Goal: Task Accomplishment & Management: Manage account settings

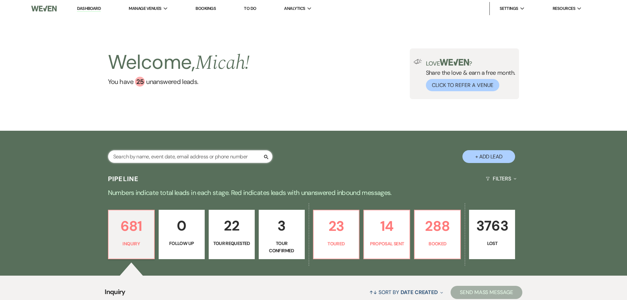
click at [220, 157] on input "text" at bounding box center [190, 156] width 165 height 13
type input "hick"
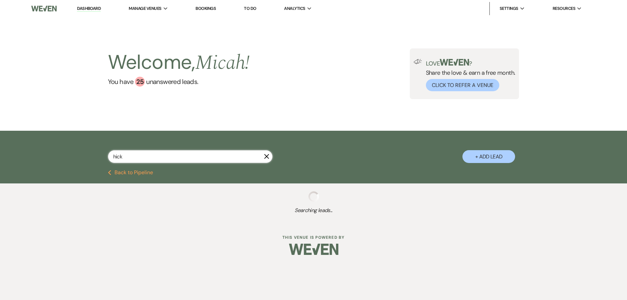
select select "8"
select select "5"
select select "8"
select select "5"
select select "8"
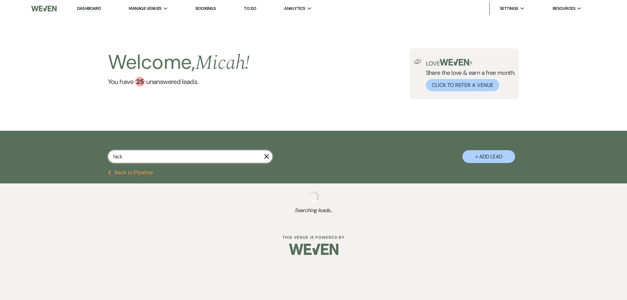
select select "5"
select select "8"
select select "5"
select select "8"
select select "5"
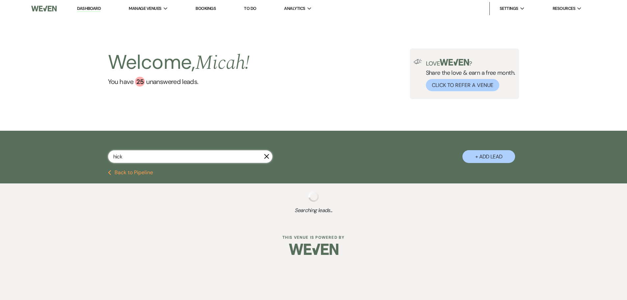
select select "8"
select select "6"
select select "8"
select select "5"
select select "8"
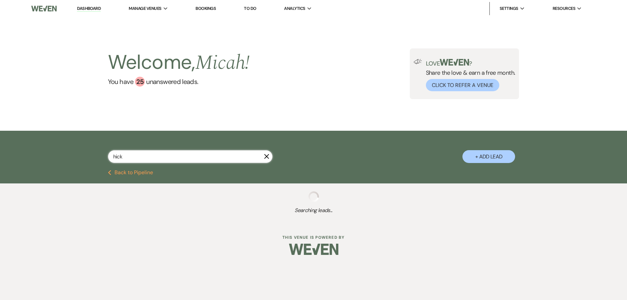
select select "5"
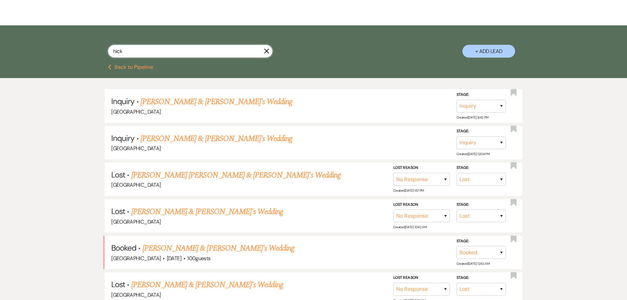
scroll to position [132, 0]
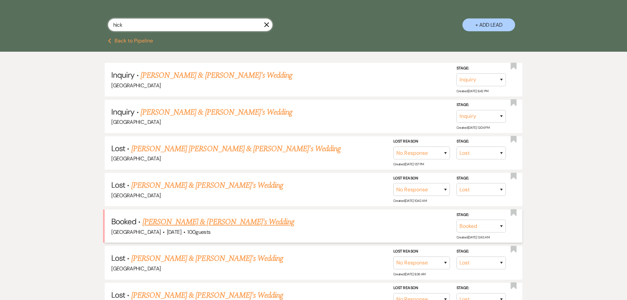
type input "hick"
click at [189, 219] on link "[PERSON_NAME] & [PERSON_NAME]'s Wedding" at bounding box center [219, 222] width 152 height 12
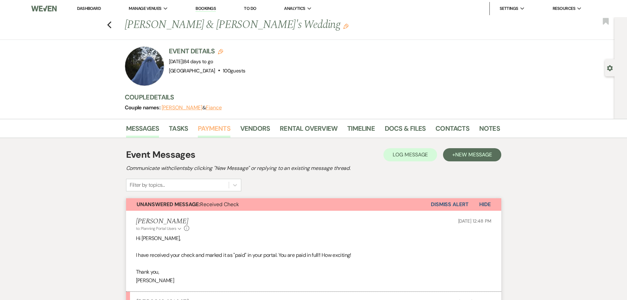
click at [210, 126] on link "Payments" at bounding box center [214, 130] width 33 height 14
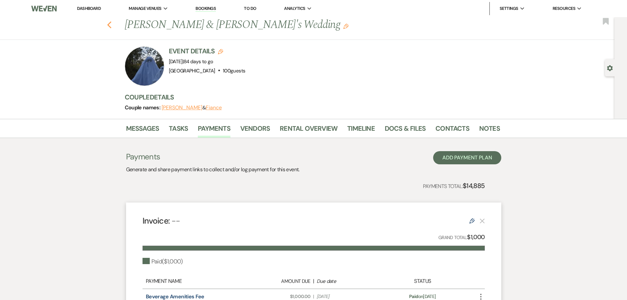
click at [112, 23] on icon "Previous" at bounding box center [109, 25] width 5 height 8
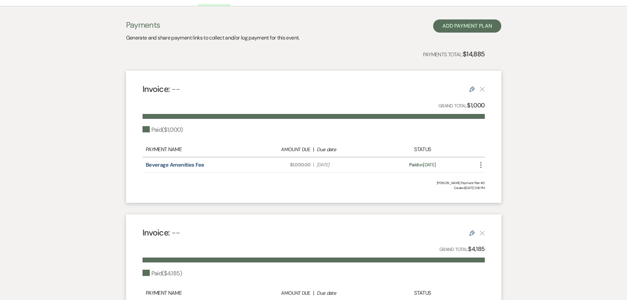
select select "8"
select select "5"
select select "8"
select select "5"
select select "8"
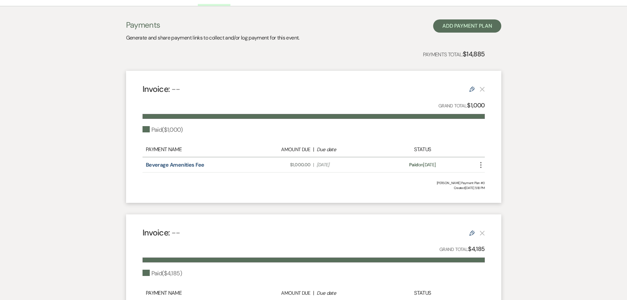
select select "5"
select select "8"
select select "5"
select select "8"
select select "5"
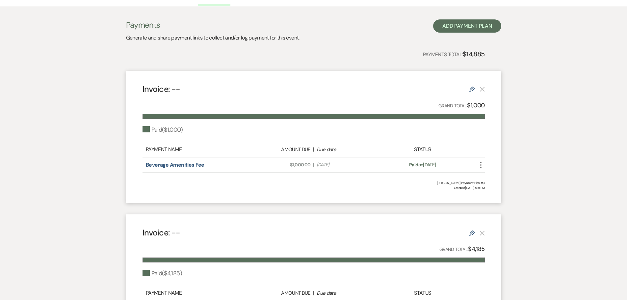
select select "8"
select select "6"
select select "8"
select select "5"
select select "8"
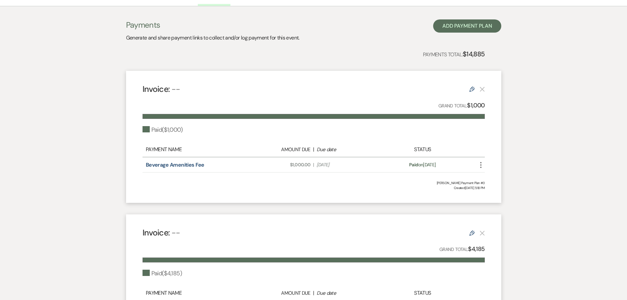
select select "5"
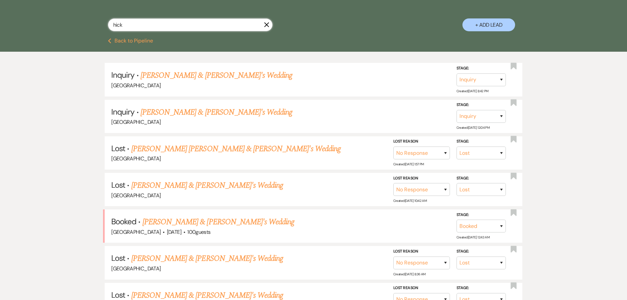
click at [153, 28] on input "hick" at bounding box center [190, 24] width 165 height 13
drag, startPoint x: 151, startPoint y: 25, endPoint x: 17, endPoint y: 33, distance: 134.9
click at [17, 33] on div "hick X + Add Lead" at bounding box center [313, 19] width 627 height 40
type input "[PERSON_NAME]"
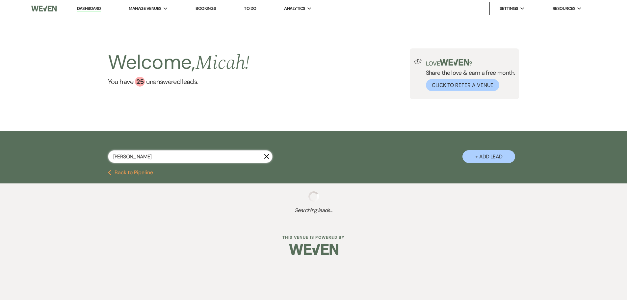
select select "8"
select select "4"
select select "8"
select select "5"
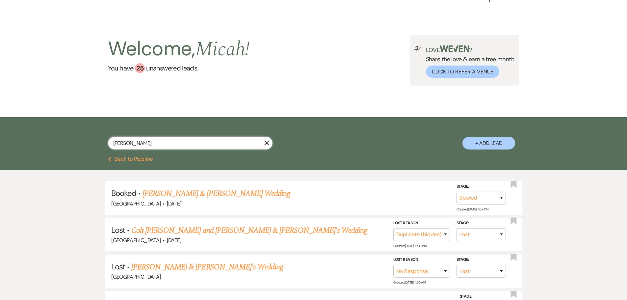
scroll to position [33, 0]
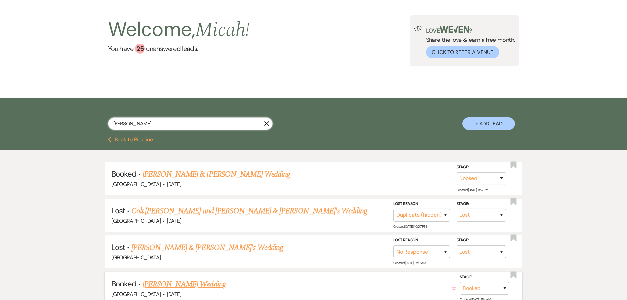
type input "[PERSON_NAME]"
click at [199, 281] on link "[PERSON_NAME] Wedding" at bounding box center [184, 284] width 83 height 12
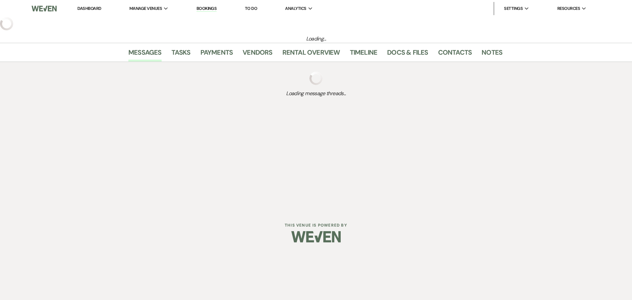
select select "20"
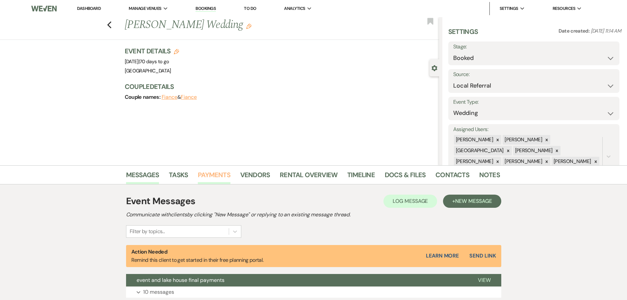
click at [220, 174] on link "Payments" at bounding box center [214, 177] width 33 height 14
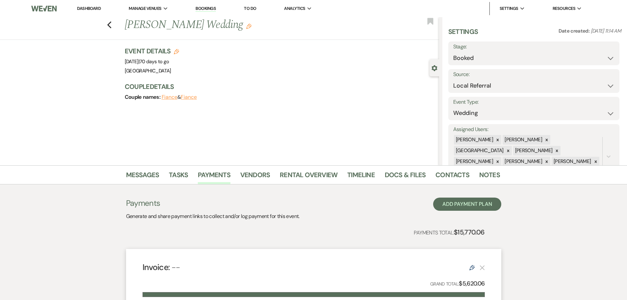
drag, startPoint x: 143, startPoint y: 61, endPoint x: 184, endPoint y: 62, distance: 41.2
click at [169, 62] on span "Event Date: [DATE] | 70 days to go" at bounding box center [147, 61] width 44 height 7
copy span "[DATE]"
click at [112, 27] on icon "Previous" at bounding box center [109, 25] width 5 height 8
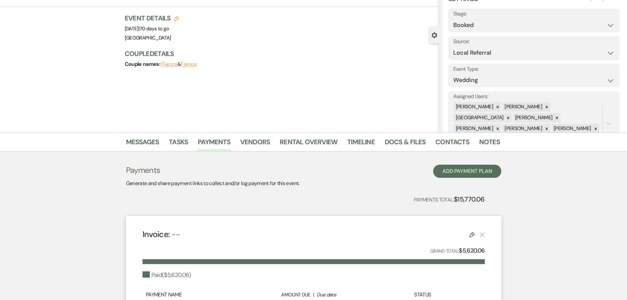
select select "8"
select select "4"
select select "8"
select select "5"
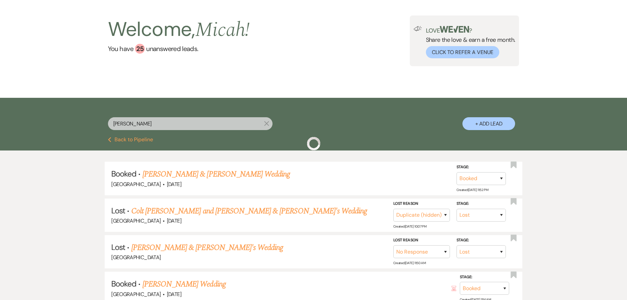
click at [144, 117] on div "[PERSON_NAME] X + Add Lead" at bounding box center [314, 118] width 474 height 35
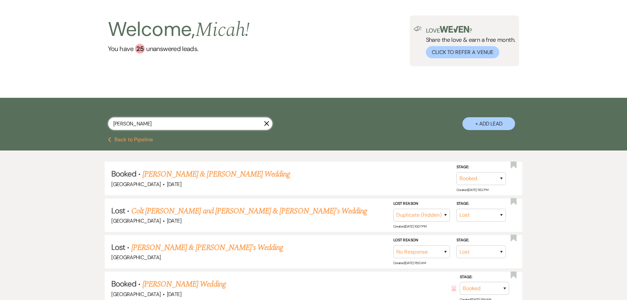
click at [146, 124] on input "[PERSON_NAME]" at bounding box center [190, 123] width 165 height 13
click at [13, 124] on div "[PERSON_NAME] X + Add Lead" at bounding box center [313, 118] width 627 height 40
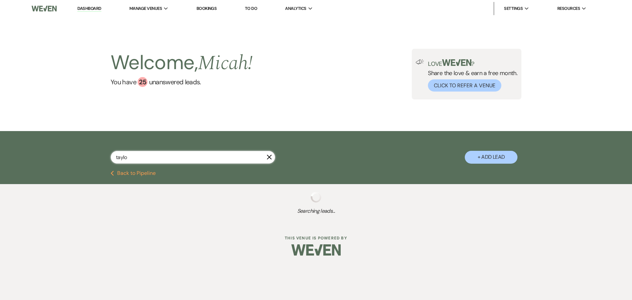
type input "[PERSON_NAME]"
select select "8"
select select "5"
select select "8"
select select "5"
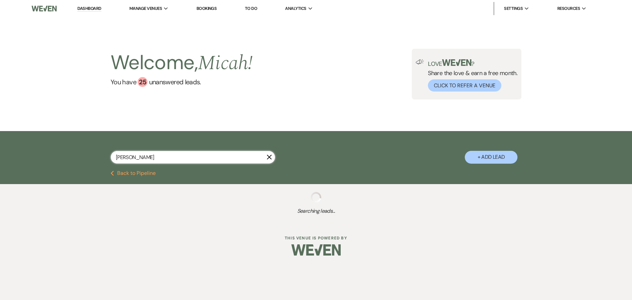
select select "8"
select select "7"
select select "8"
select select "5"
select select "8"
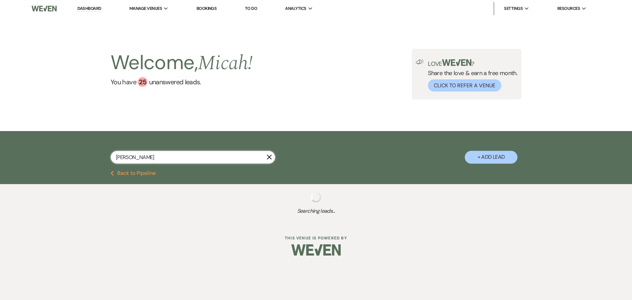
select select "5"
select select "8"
select select "5"
select select "8"
select select "5"
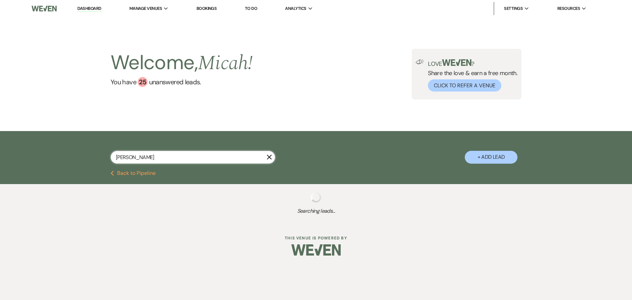
select select "8"
select select "5"
select select "8"
select select "5"
select select "8"
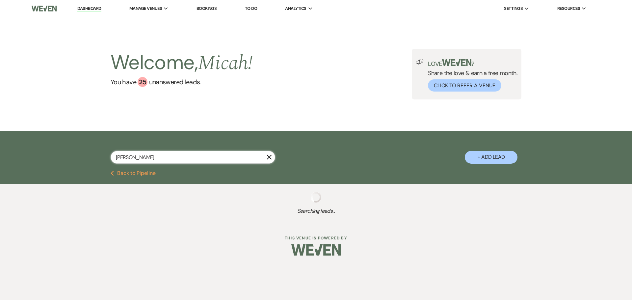
select select "5"
select select "8"
select select "5"
select select "8"
select select "5"
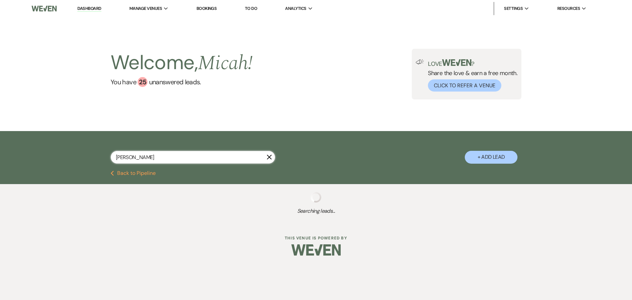
select select "8"
select select "5"
select select "8"
select select "5"
select select "8"
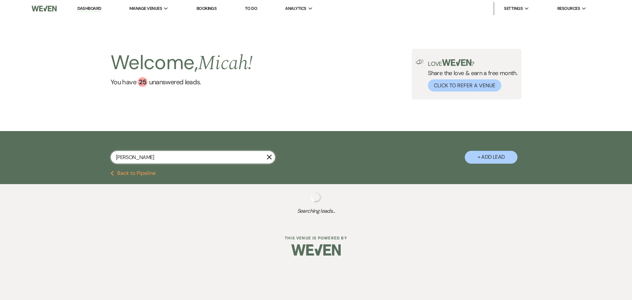
select select "5"
select select "8"
select select "5"
select select "8"
select select "5"
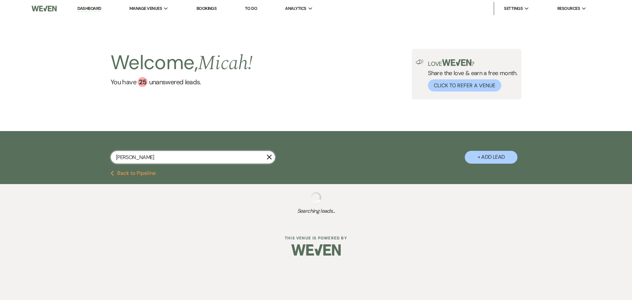
select select "8"
select select "5"
select select "8"
select select "5"
select select "8"
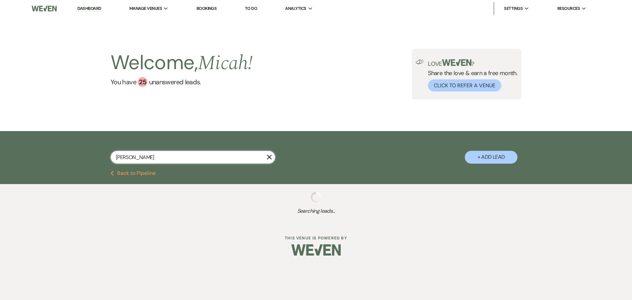
select select "5"
select select "8"
select select "5"
select select "8"
select select "5"
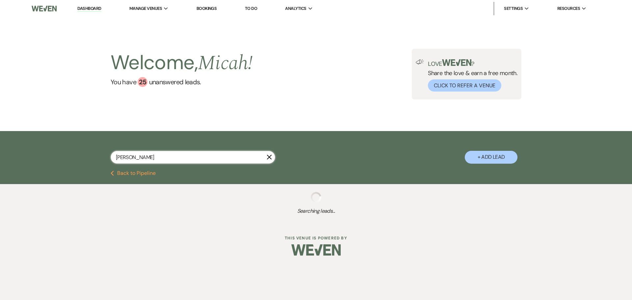
select select "8"
select select "5"
select select "8"
select select "5"
select select "8"
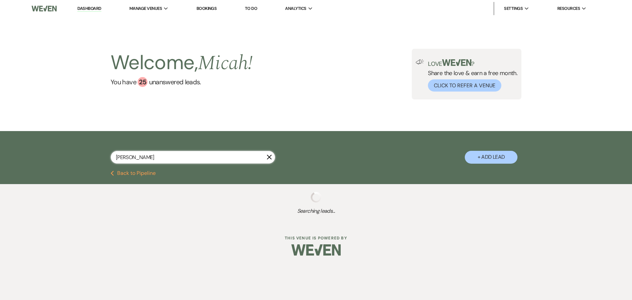
select select "5"
select select "8"
select select "5"
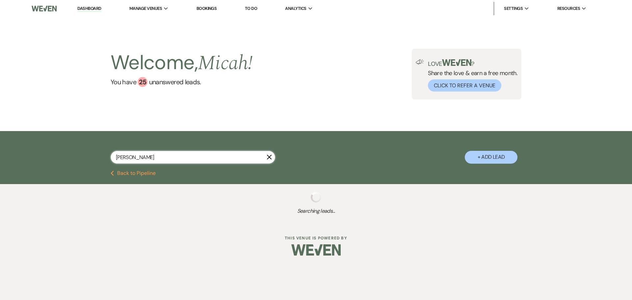
select select "8"
select select "5"
select select "8"
select select "5"
select select "8"
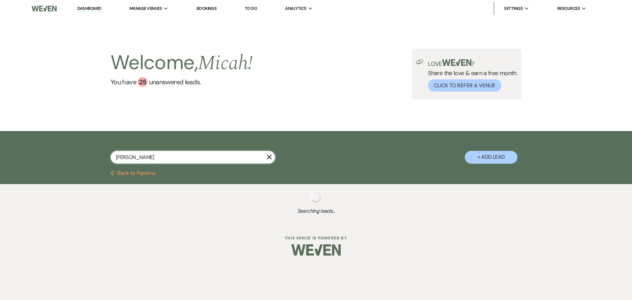
select select "5"
select select "8"
select select "5"
select select "8"
select select "5"
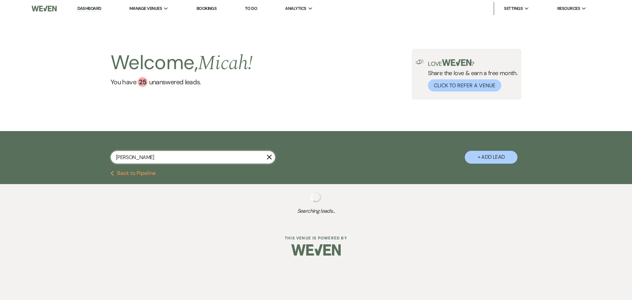
select select "8"
select select "5"
select select "8"
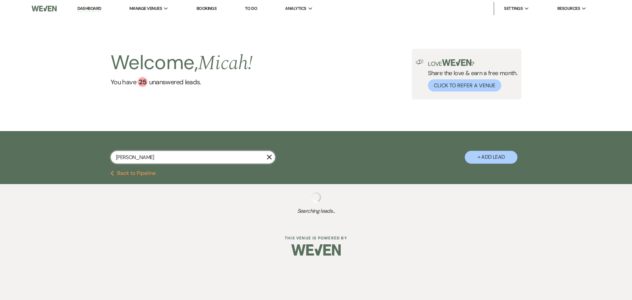
select select "6"
select select "8"
select select "5"
select select "8"
select select "5"
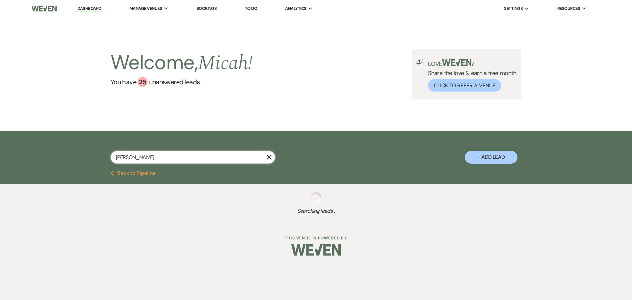
select select "8"
select select "5"
select select "8"
select select "5"
select select "8"
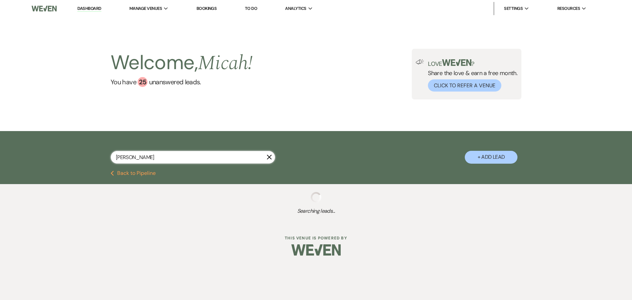
select select "5"
select select "8"
select select "7"
select select "8"
select select "5"
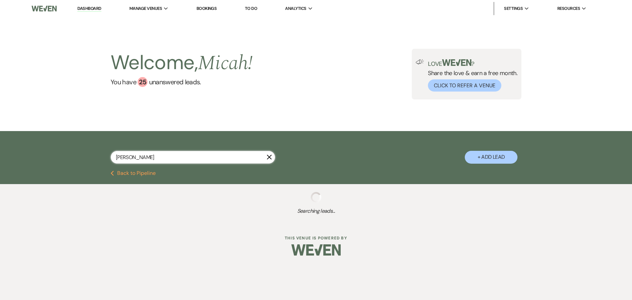
select select "8"
select select "5"
select select "8"
select select "5"
select select "8"
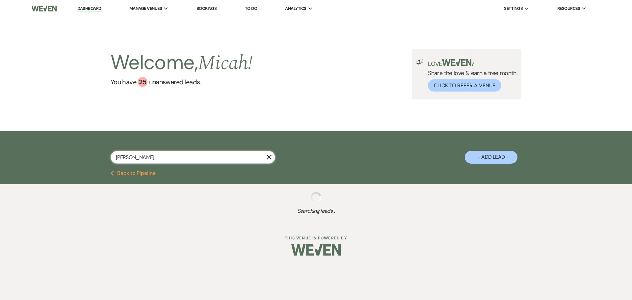
select select "8"
select select "5"
select select "8"
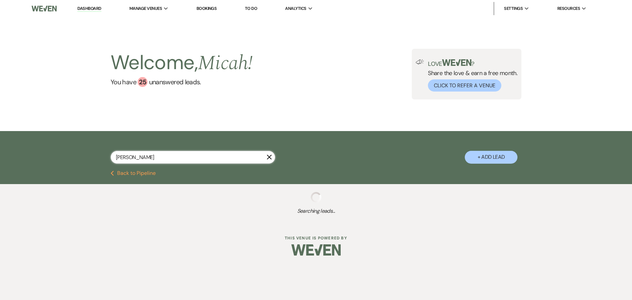
select select "5"
select select "8"
select select "5"
select select "8"
select select "5"
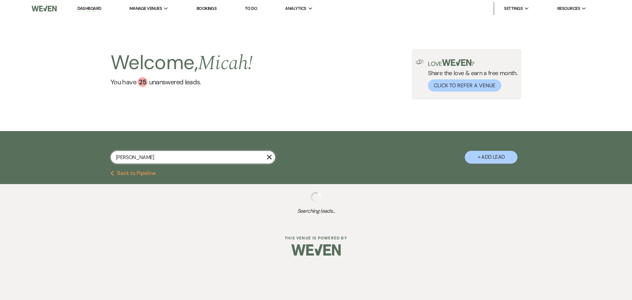
select select "8"
select select "5"
select select "8"
select select "5"
select select "8"
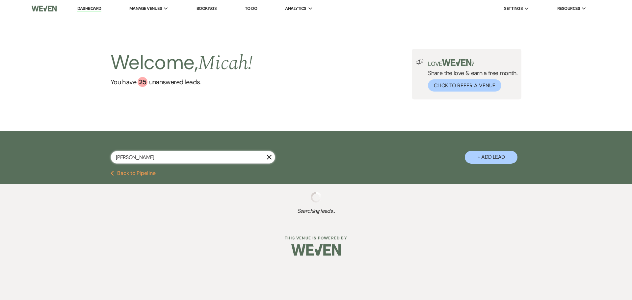
select select "5"
select select "8"
select select "5"
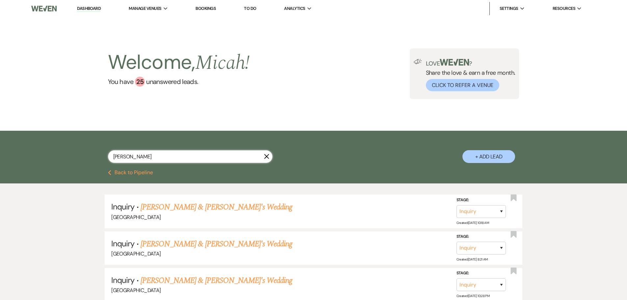
drag, startPoint x: 88, startPoint y: 156, endPoint x: 70, endPoint y: 155, distance: 18.5
click at [70, 155] on div "[PERSON_NAME] X + Add Lead" at bounding box center [313, 151] width 627 height 40
type input "summer"
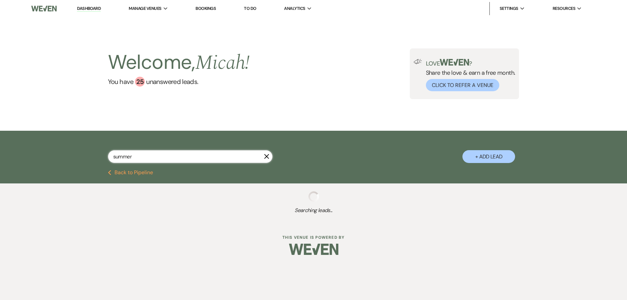
select select "8"
select select "5"
select select "8"
select select "5"
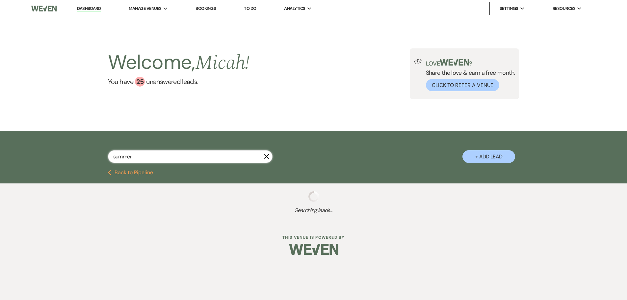
select select "8"
select select "5"
select select "8"
select select "5"
select select "8"
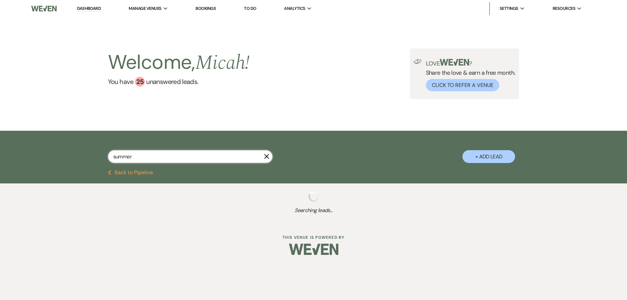
select select "5"
select select "8"
select select "5"
select select "8"
select select "5"
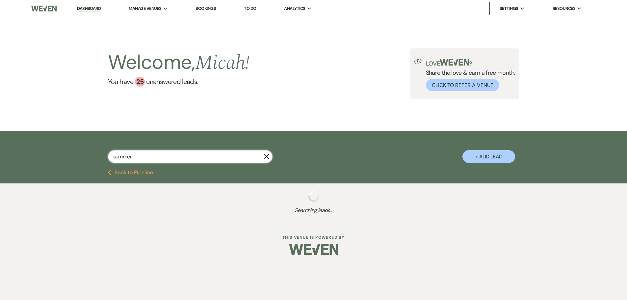
select select "8"
select select "1"
select select "8"
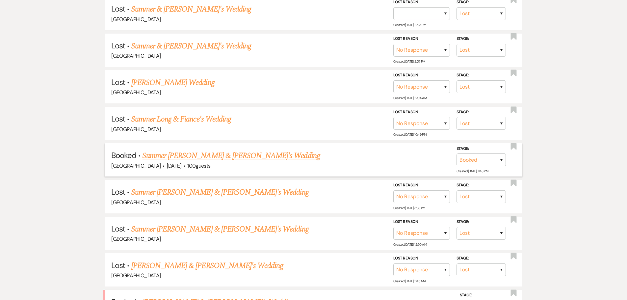
scroll to position [263, 0]
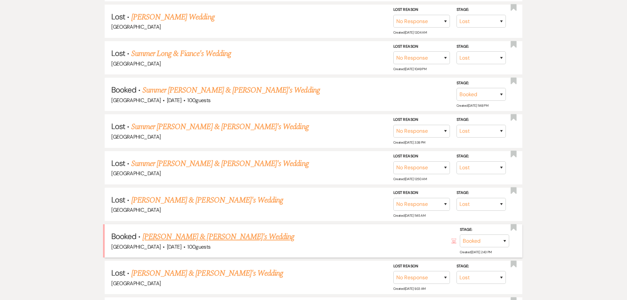
type input "summer"
click at [188, 238] on link "[PERSON_NAME] & [PERSON_NAME]'s Wedding" at bounding box center [219, 237] width 152 height 12
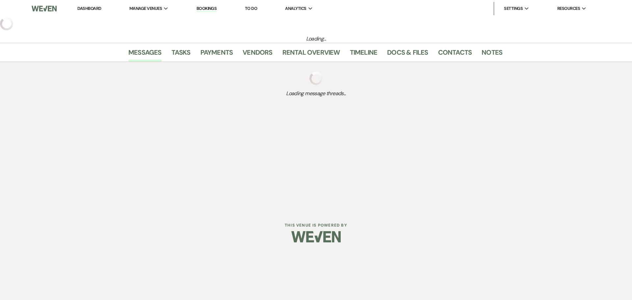
select select "4"
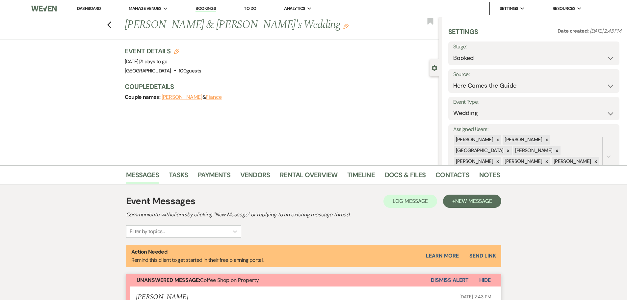
scroll to position [66, 0]
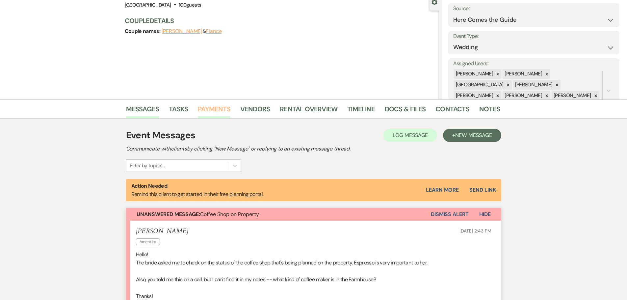
click at [211, 106] on link "Payments" at bounding box center [214, 111] width 33 height 14
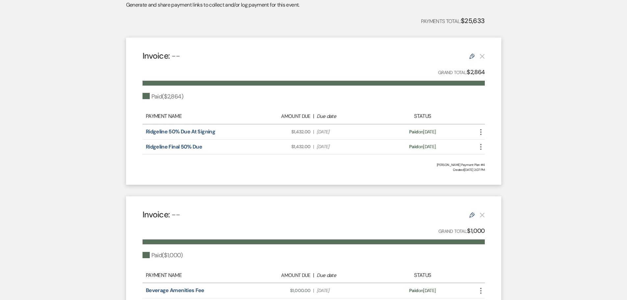
scroll to position [227, 0]
